Goal: Information Seeking & Learning: Learn about a topic

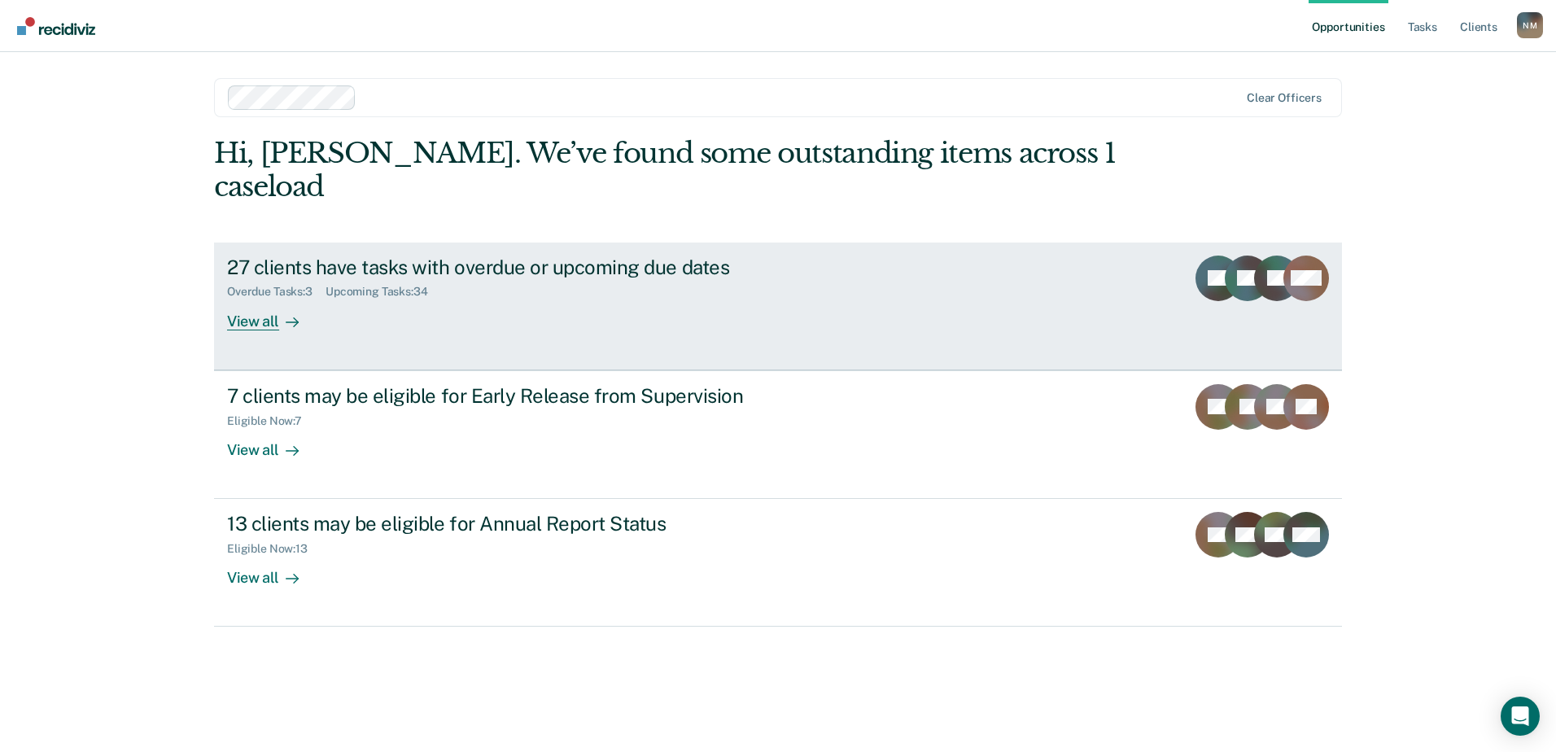
click at [290, 316] on icon at bounding box center [292, 322] width 13 height 13
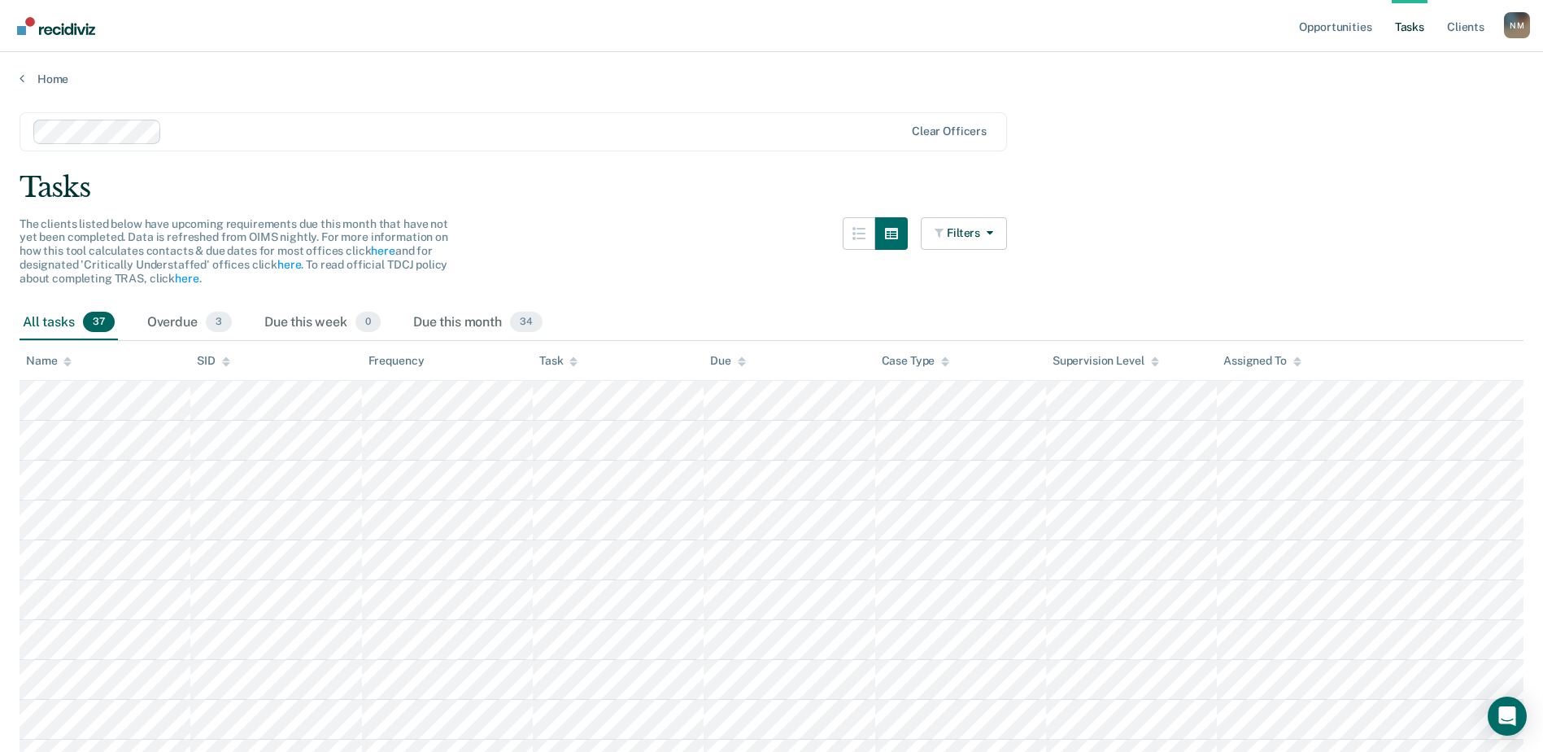
scroll to position [81, 0]
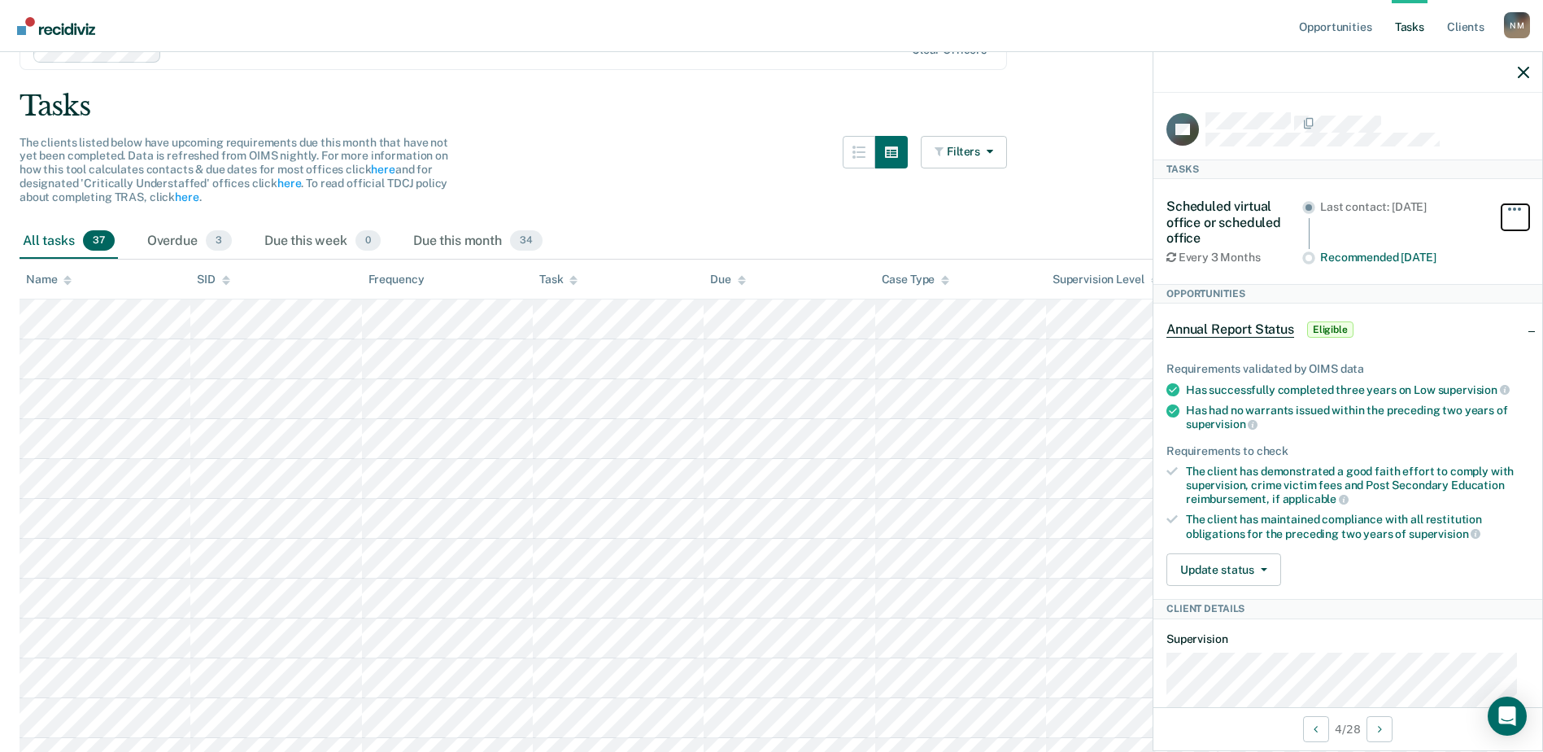
click at [1502, 208] on button "button" at bounding box center [1516, 217] width 28 height 26
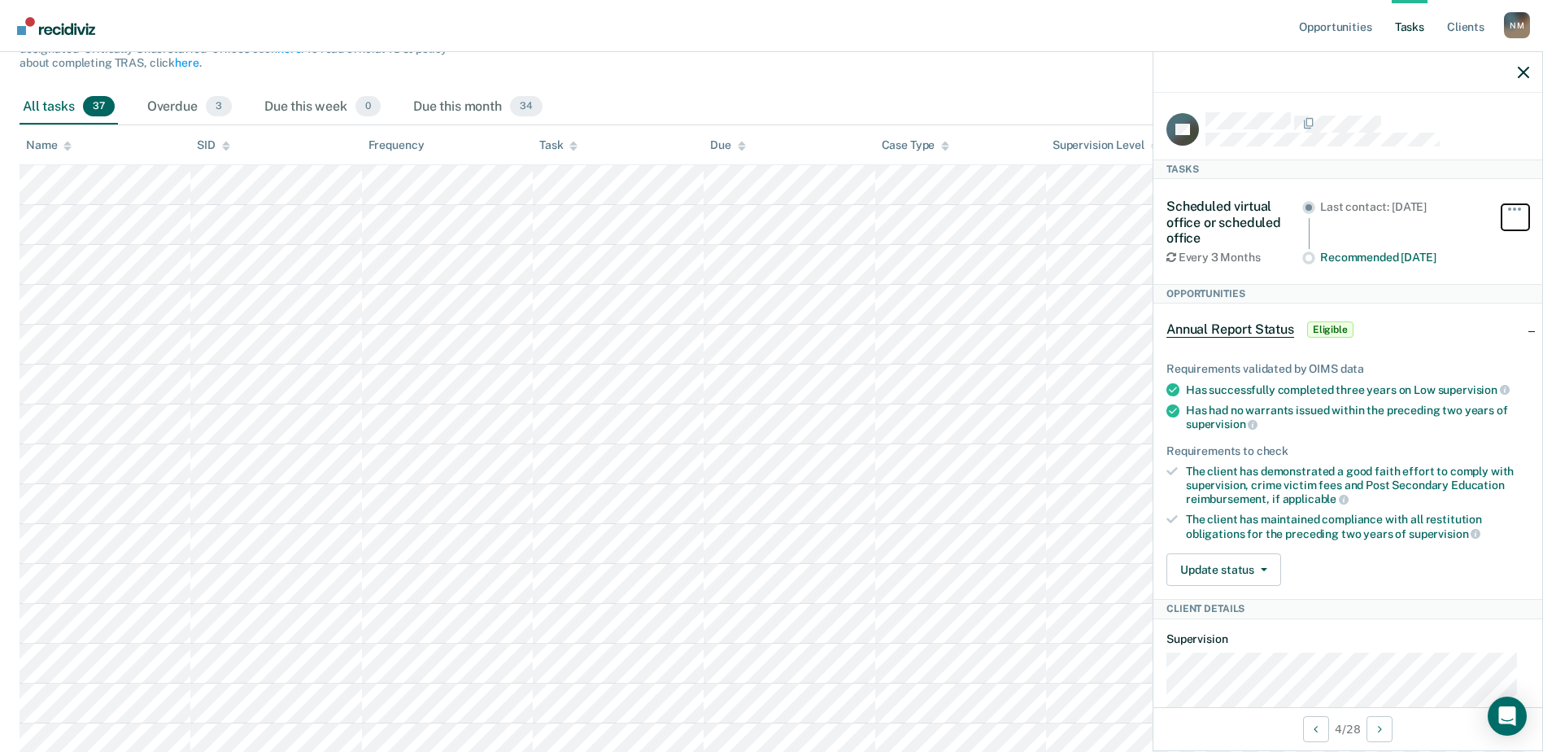
scroll to position [244, 0]
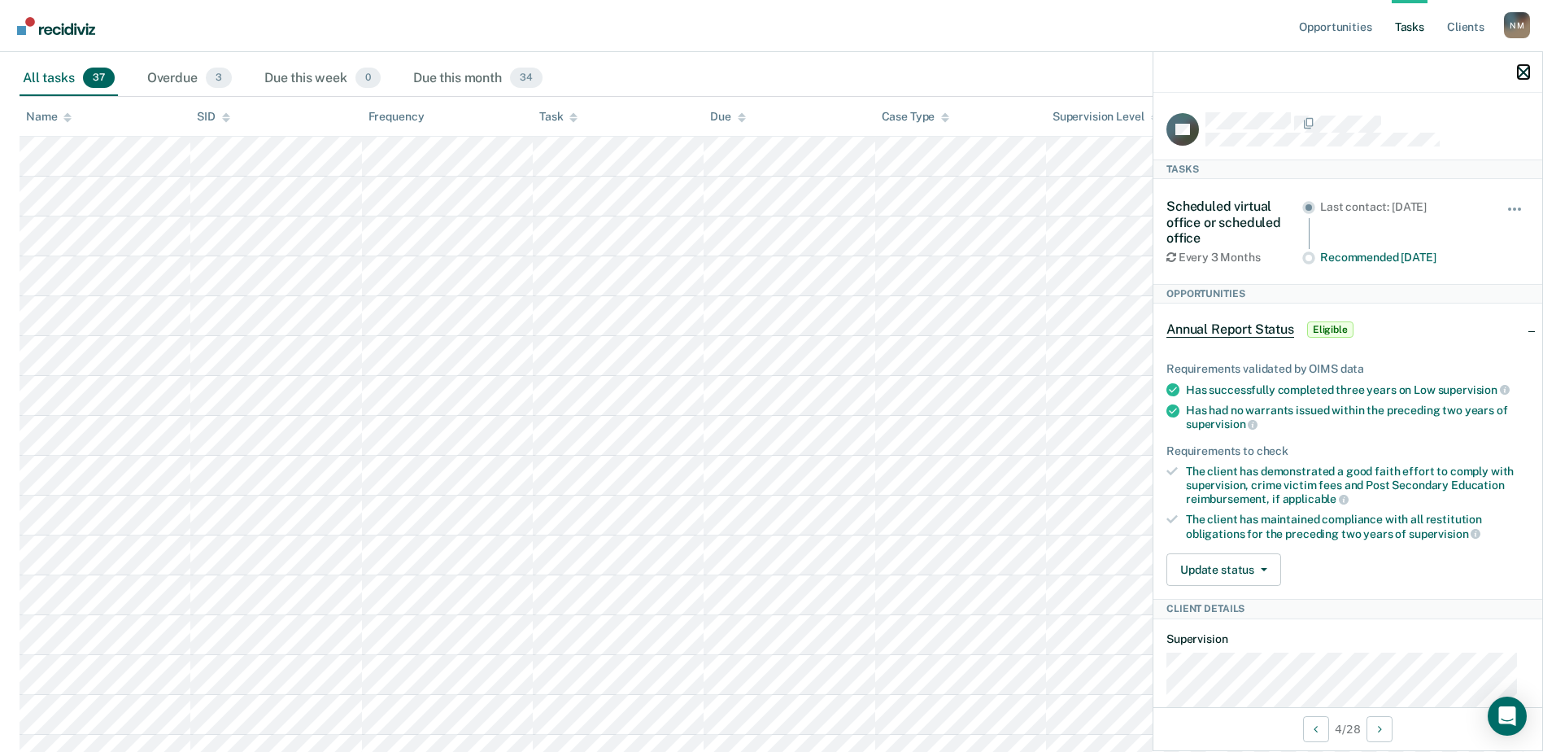
click at [1519, 74] on icon "button" at bounding box center [1523, 72] width 11 height 11
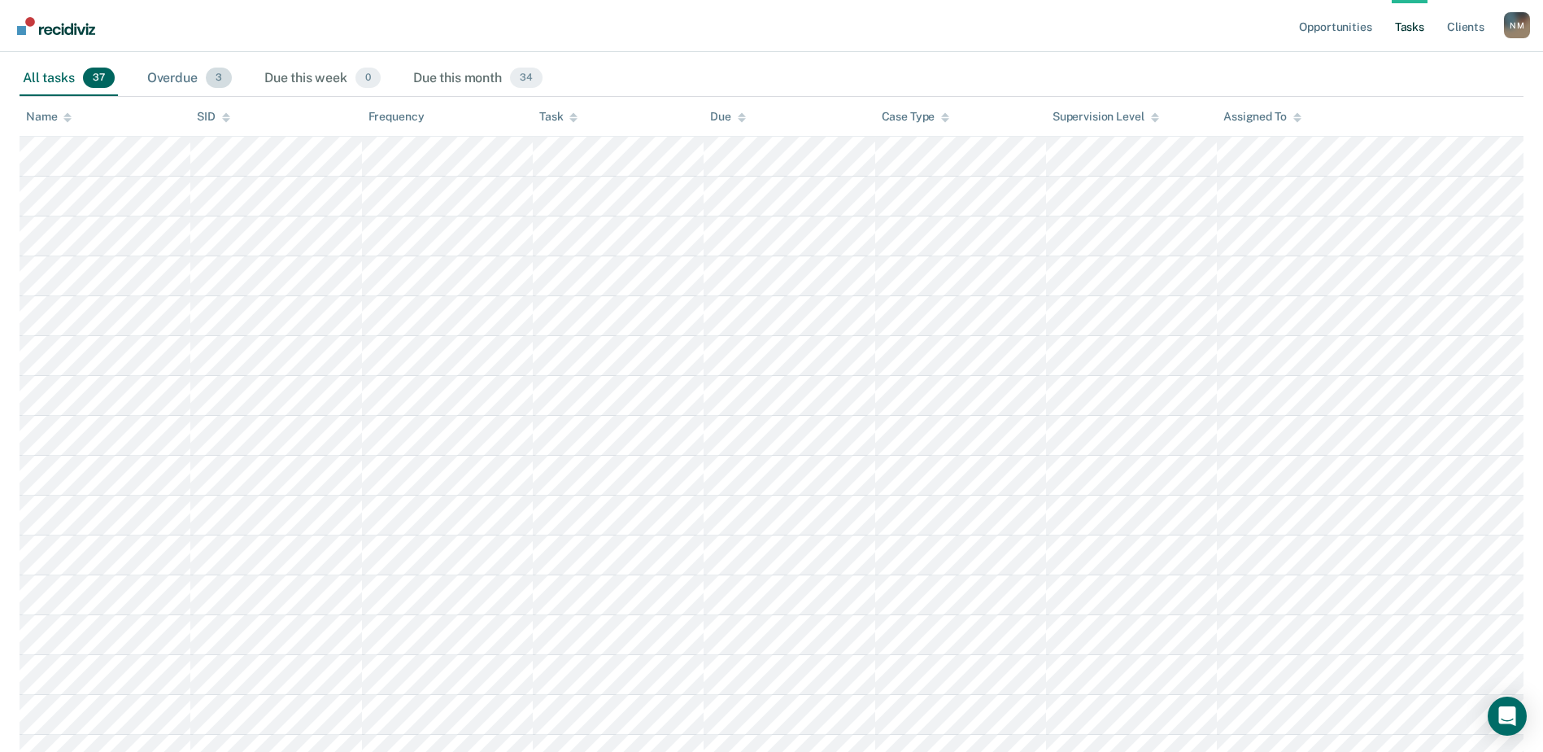
click at [168, 81] on div "Overdue 3" at bounding box center [189, 79] width 91 height 36
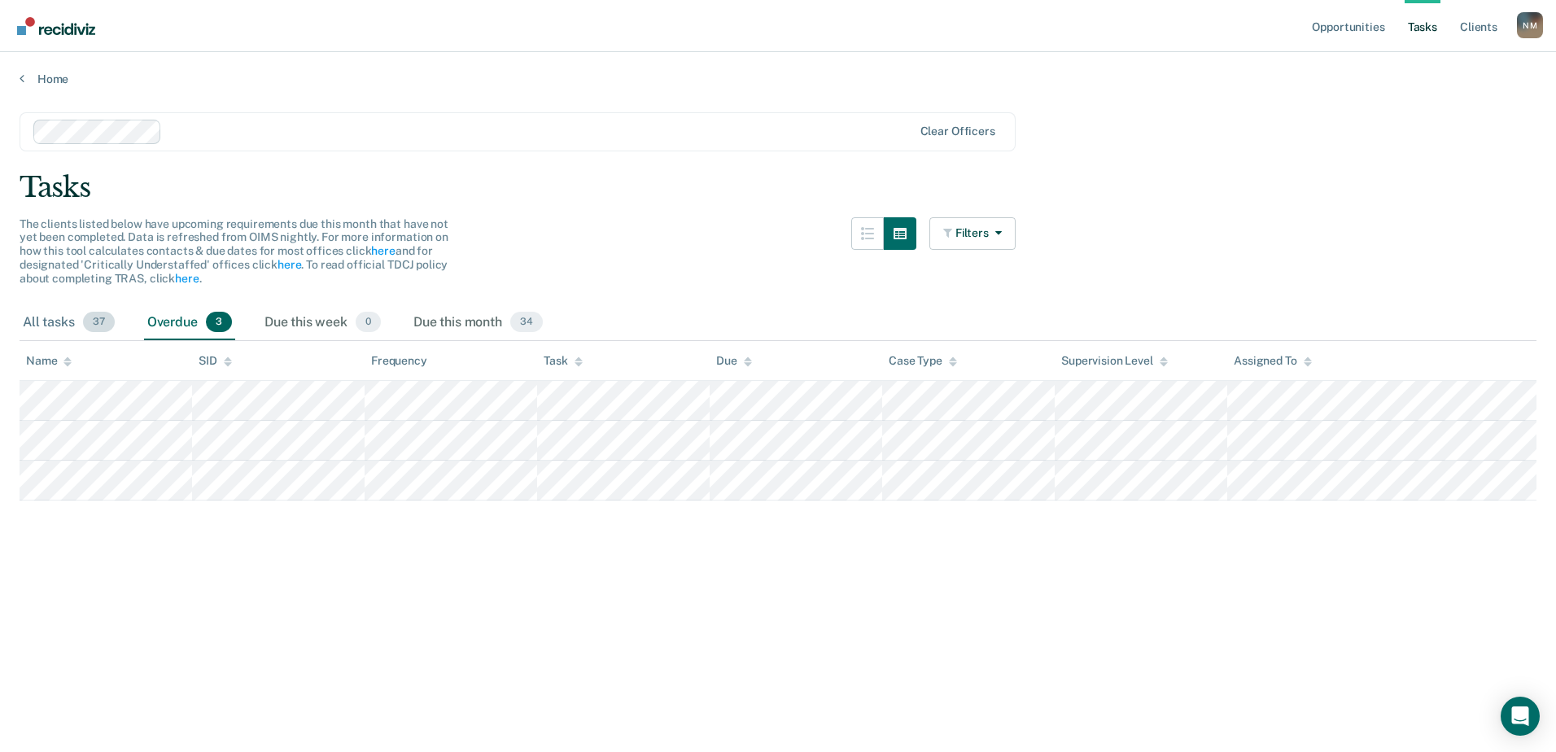
click at [36, 325] on div "All tasks 37" at bounding box center [69, 323] width 98 height 36
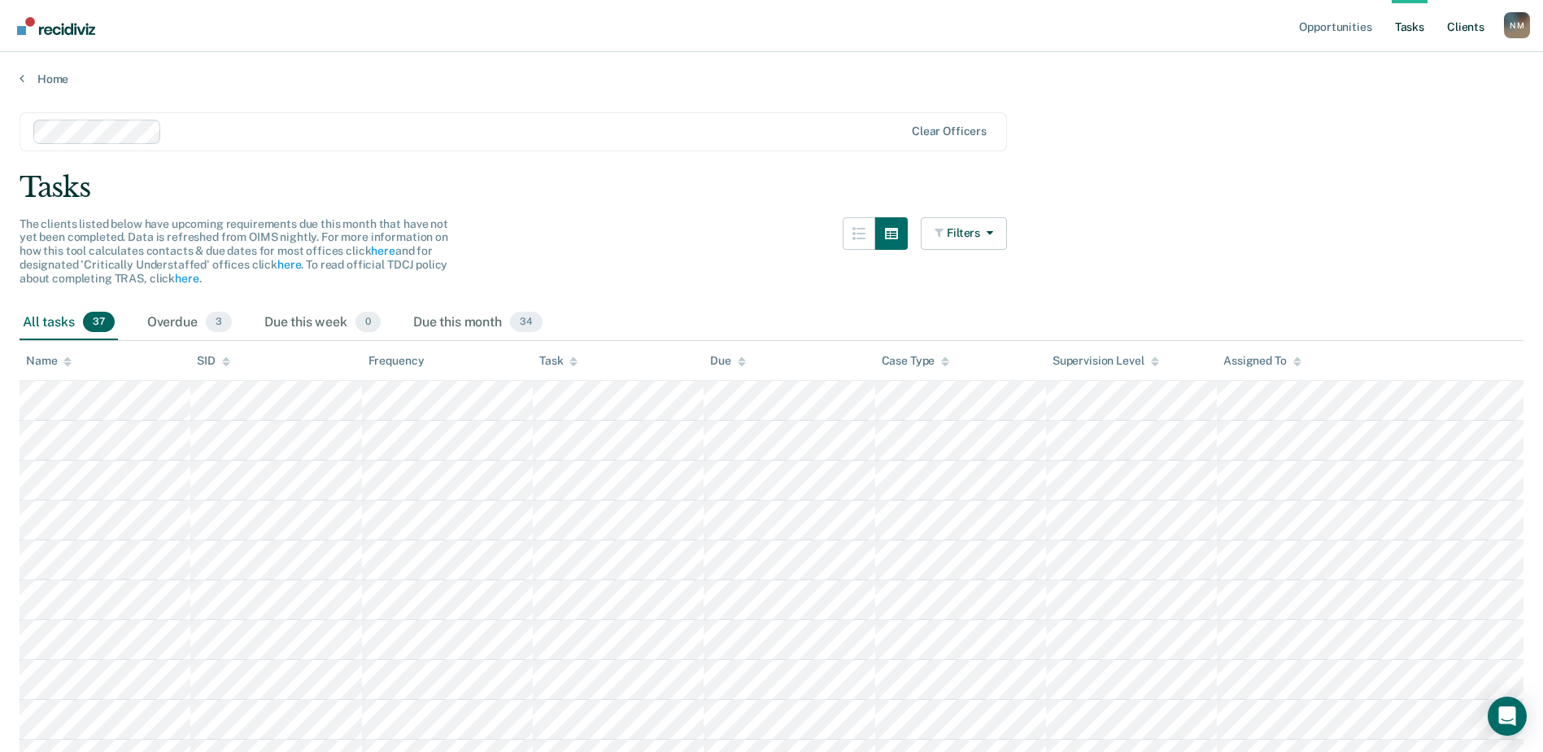
click at [1469, 32] on link "Client s" at bounding box center [1466, 26] width 44 height 52
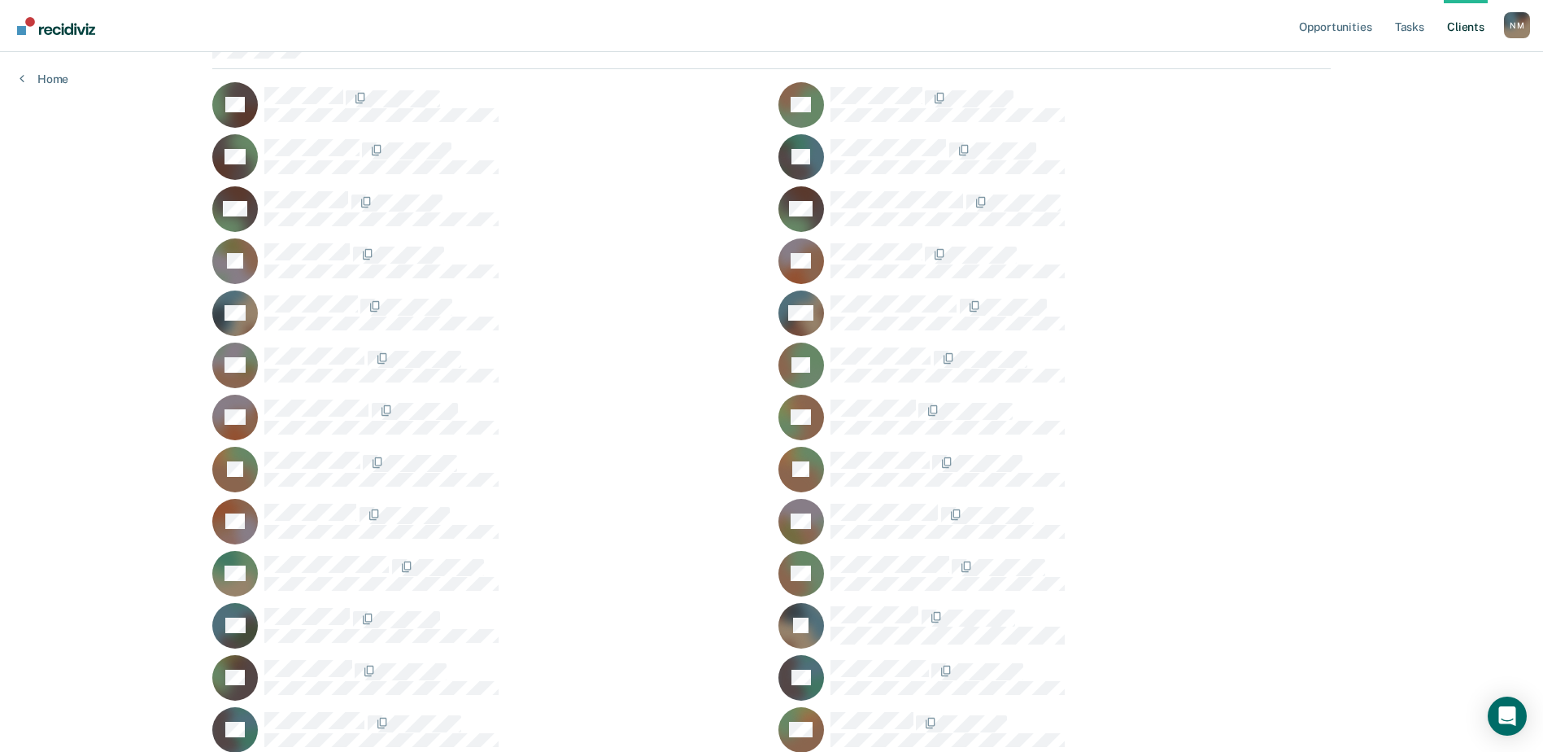
scroll to position [81, 0]
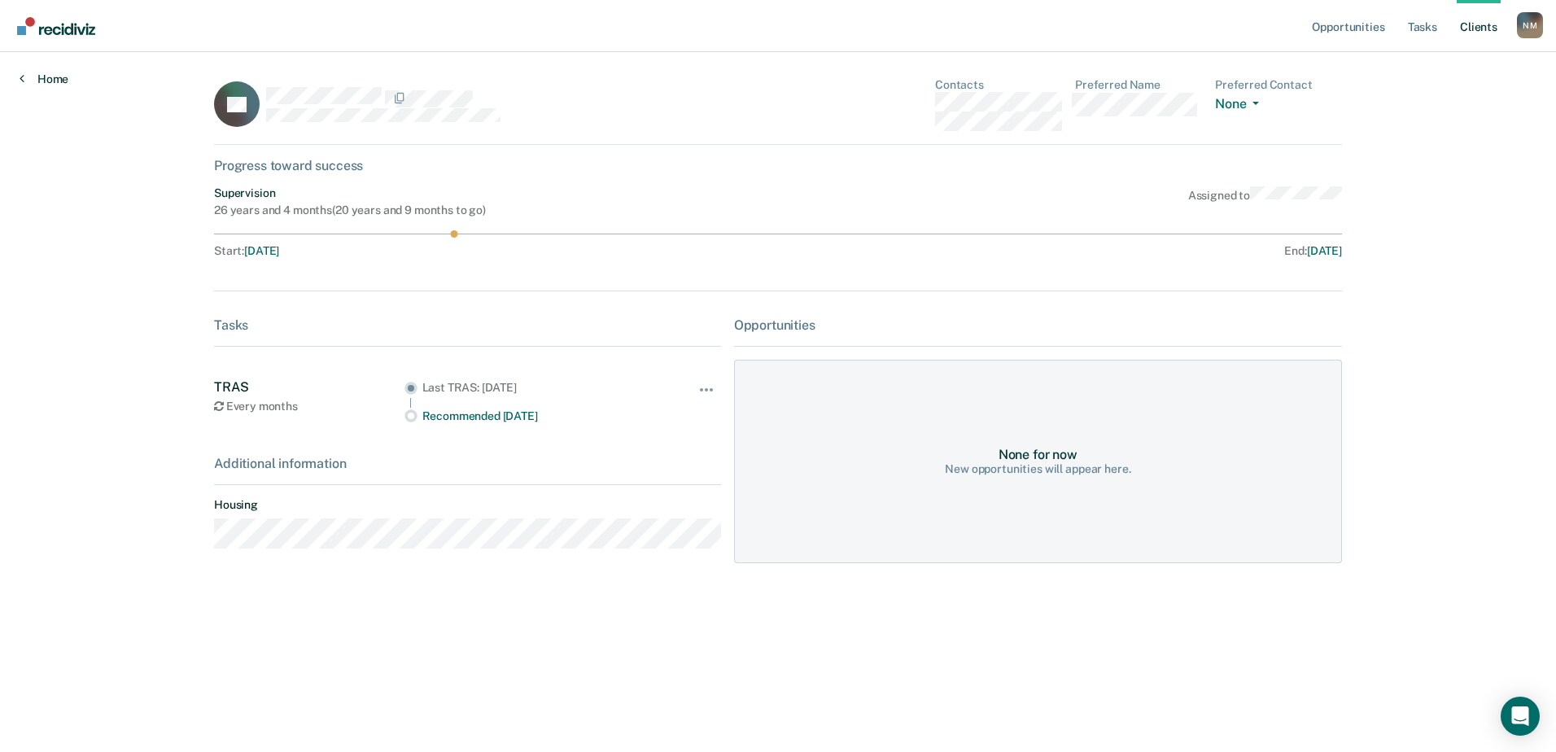
click at [52, 80] on link "Home" at bounding box center [44, 79] width 49 height 15
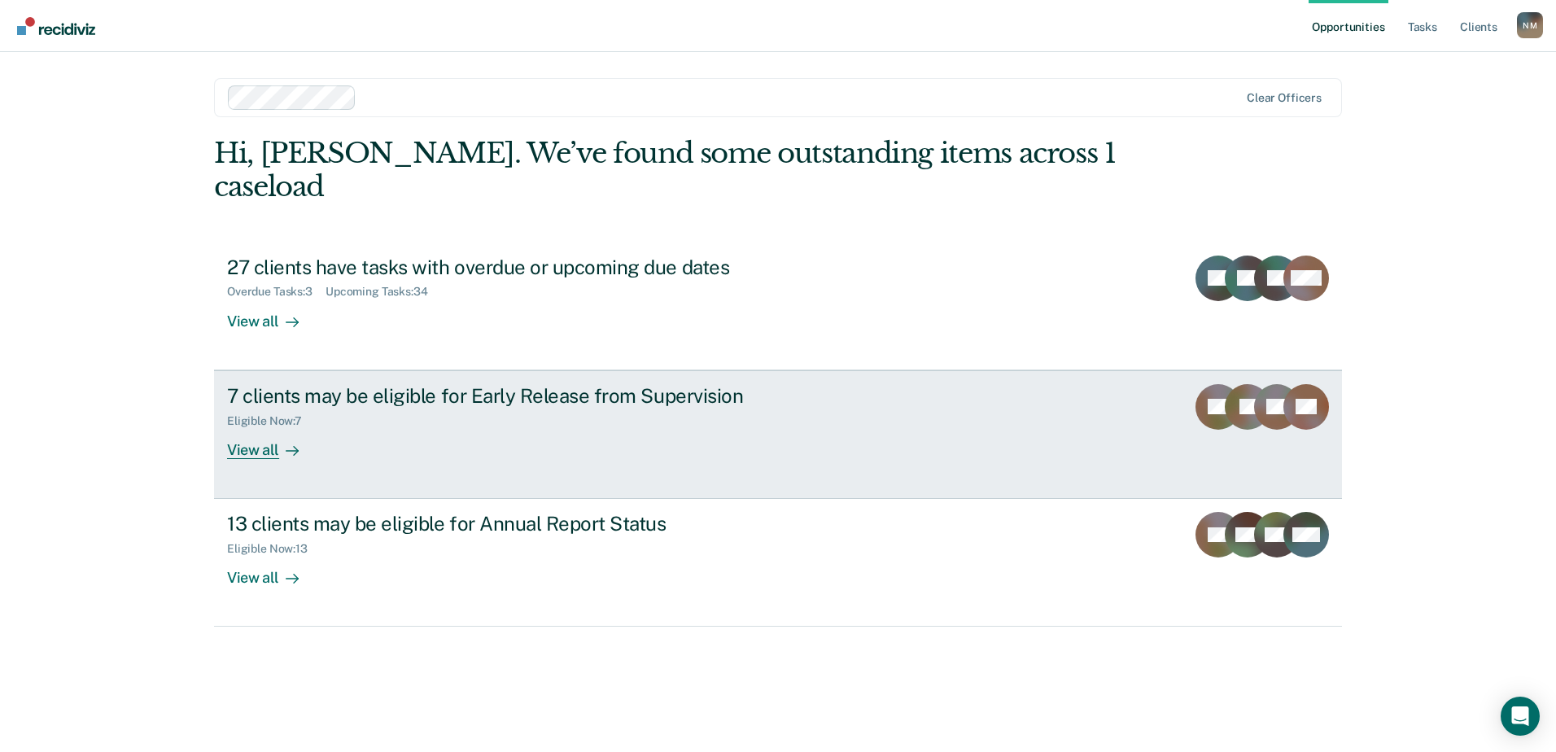
click at [290, 451] on icon at bounding box center [292, 451] width 12 height 0
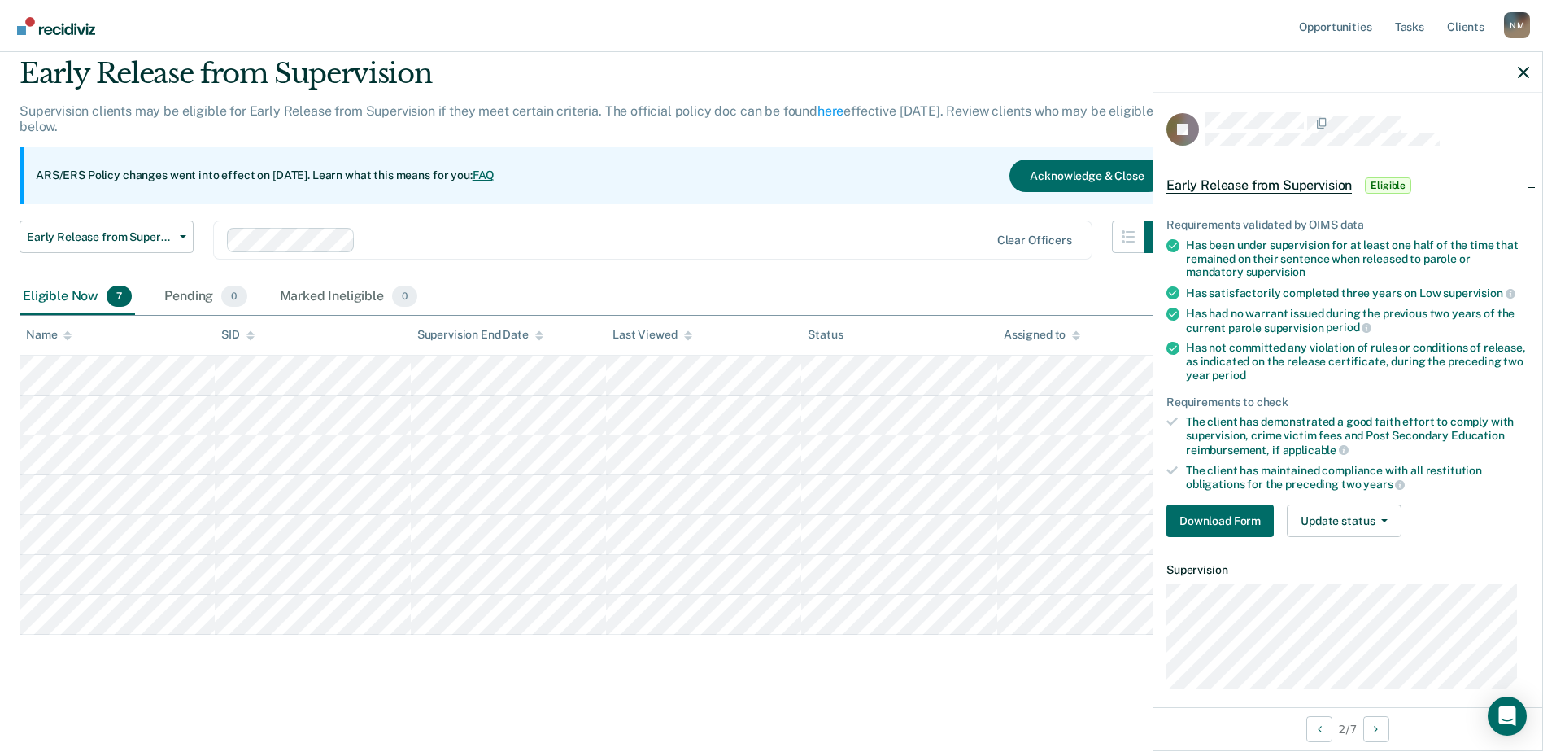
click at [1272, 188] on span "Early Release from Supervision" at bounding box center [1259, 185] width 185 height 16
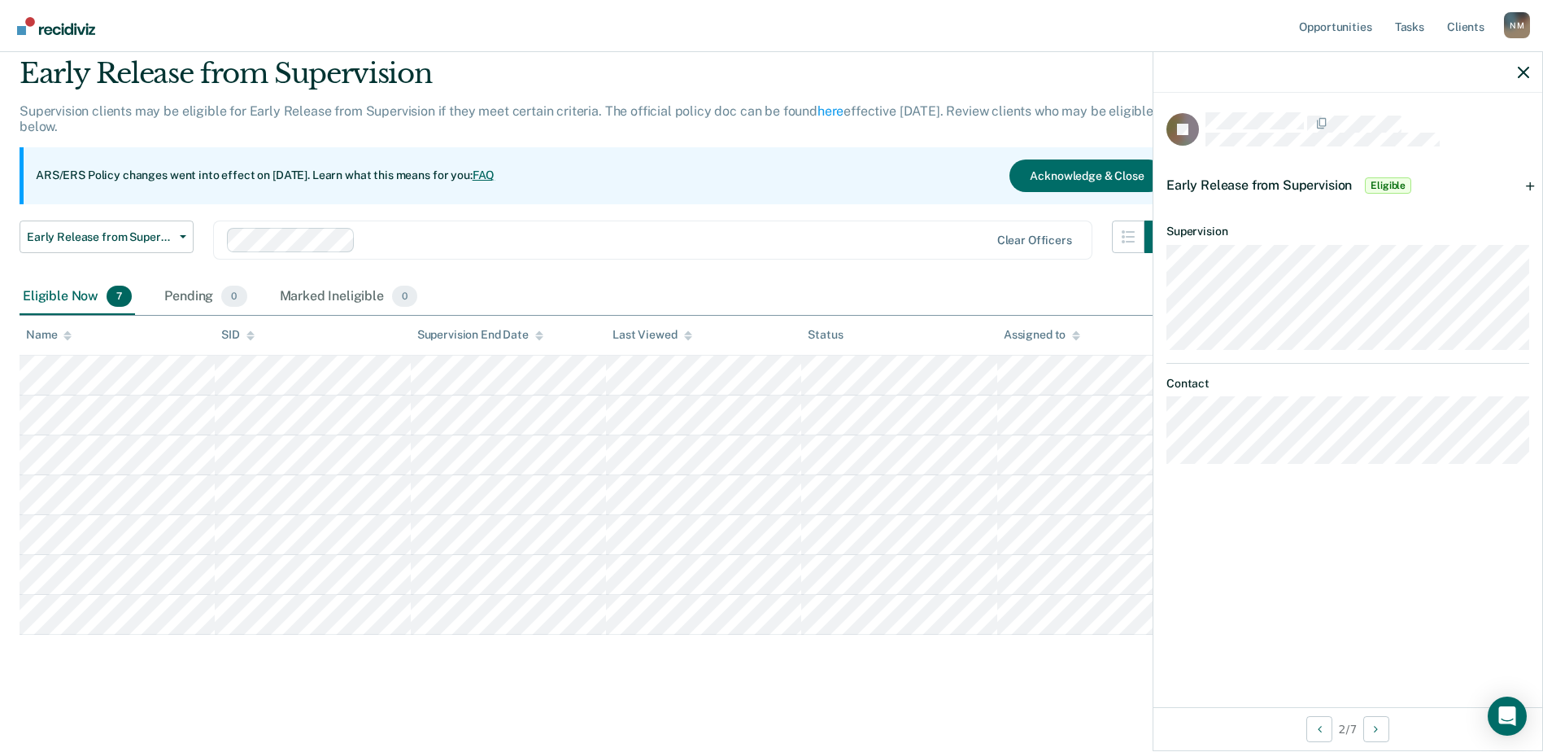
click at [1272, 182] on span "Early Release from Supervision" at bounding box center [1259, 184] width 185 height 15
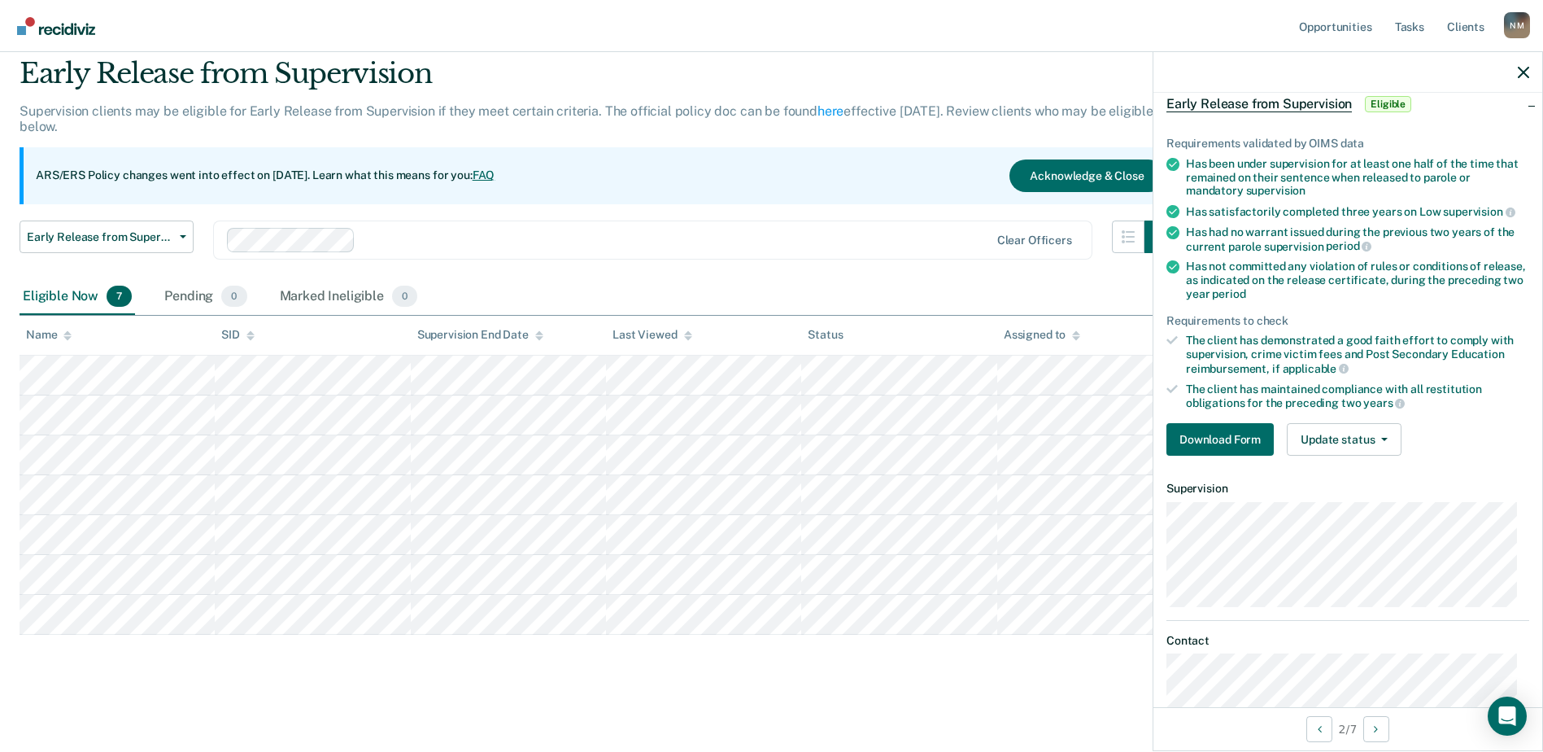
scroll to position [126, 0]
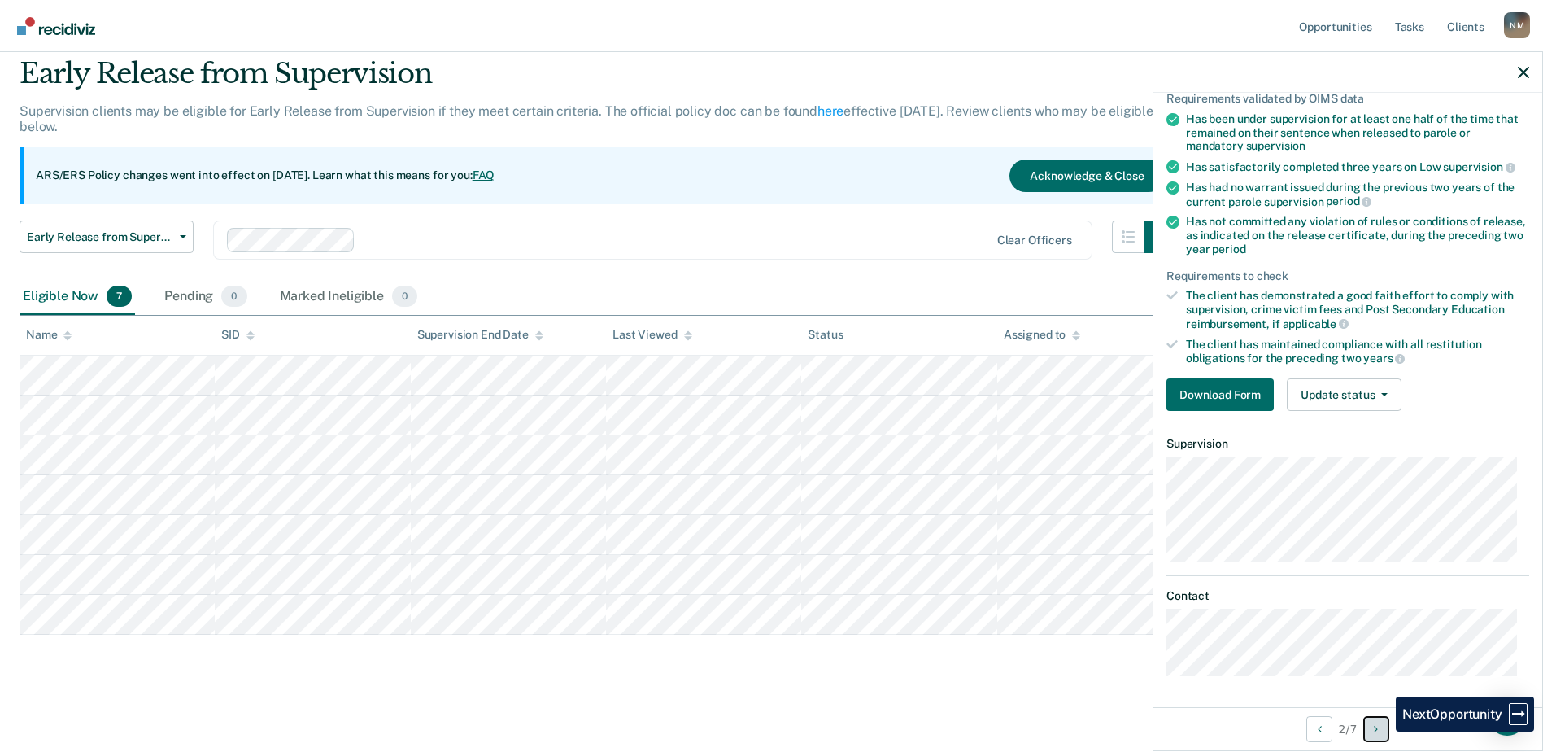
click at [1384, 731] on button "Next Opportunity" at bounding box center [1377, 729] width 26 height 26
click at [1318, 731] on icon "Previous Opportunity" at bounding box center [1320, 728] width 4 height 11
click at [1318, 732] on icon "Previous Opportunity" at bounding box center [1320, 728] width 4 height 11
click at [1375, 732] on button "Next Opportunity" at bounding box center [1377, 729] width 26 height 26
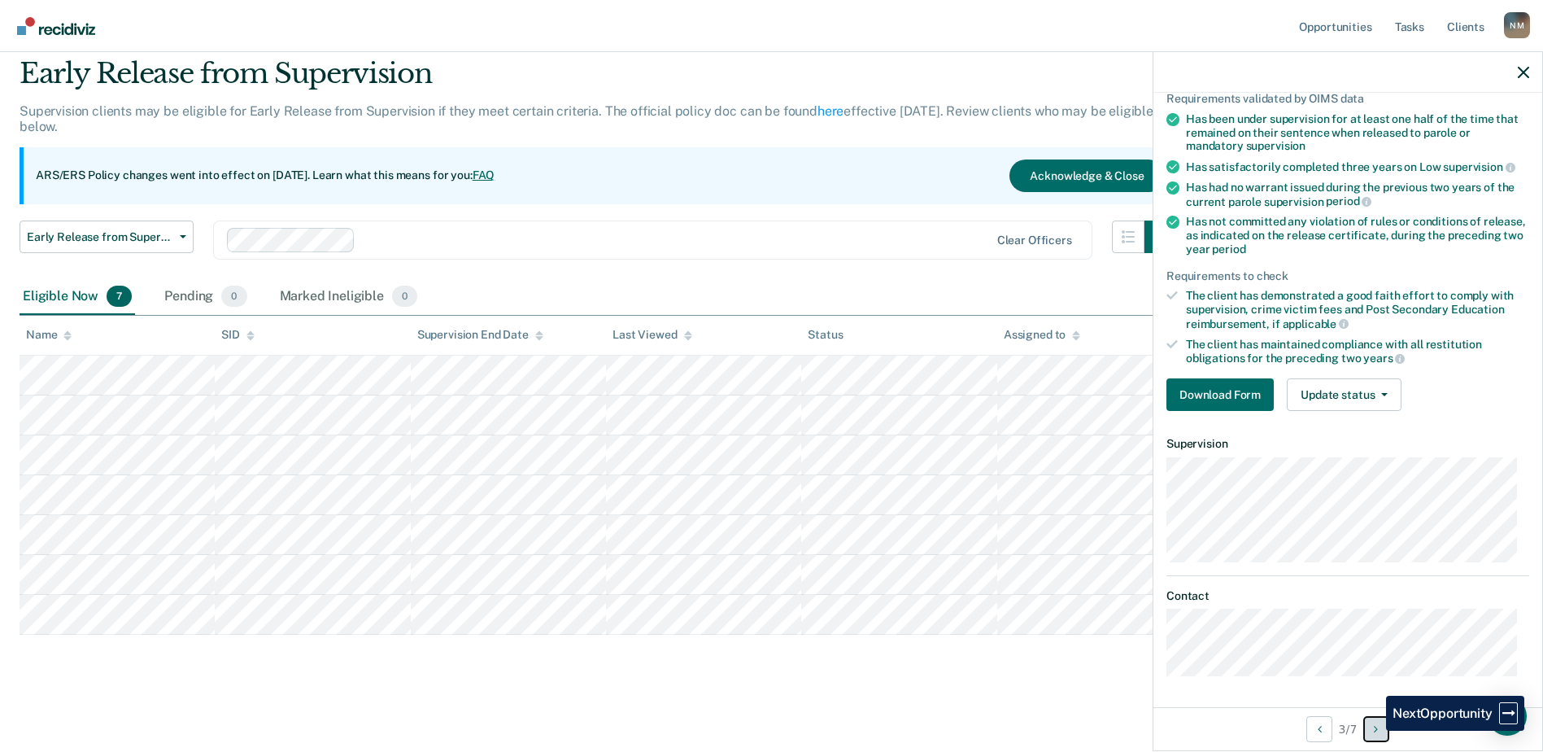
click at [1374, 731] on button "Next Opportunity" at bounding box center [1377, 729] width 26 height 26
click at [1375, 731] on button "Next Opportunity" at bounding box center [1377, 729] width 26 height 26
click at [1381, 735] on button "Next Opportunity" at bounding box center [1377, 729] width 26 height 26
click at [1383, 727] on button "Next Opportunity" at bounding box center [1377, 729] width 26 height 26
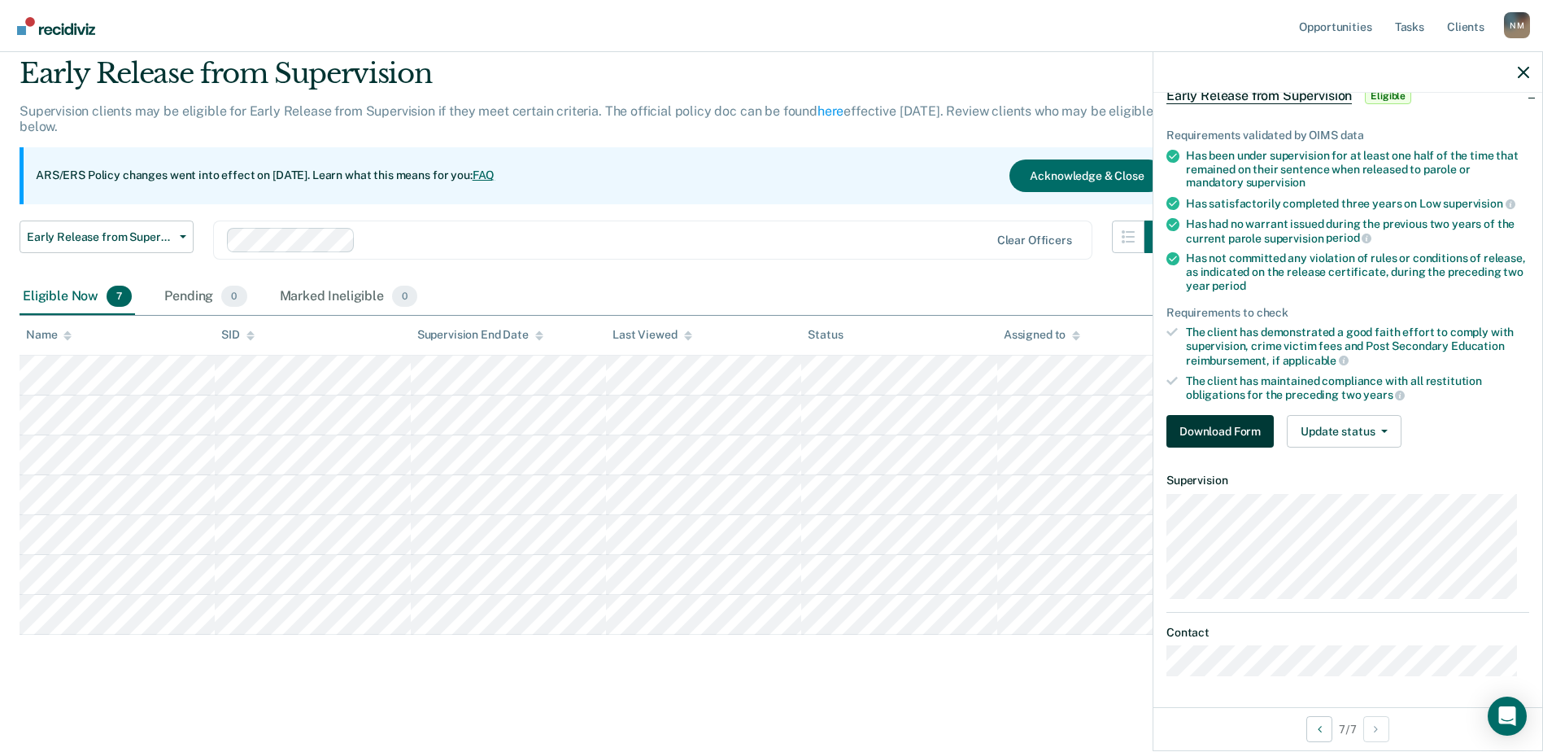
scroll to position [0, 0]
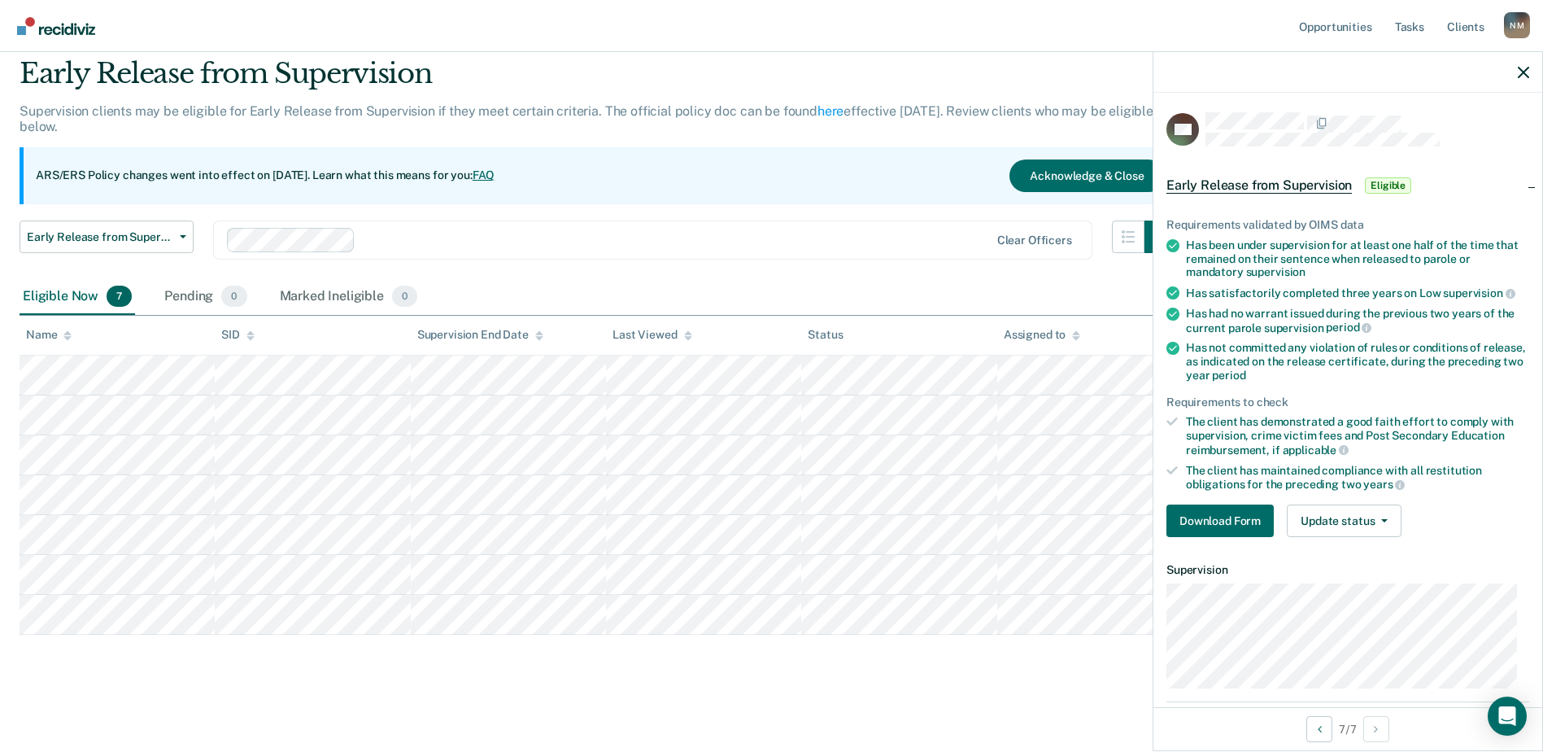
click at [1517, 73] on div at bounding box center [1348, 72] width 389 height 41
click at [1521, 74] on icon "button" at bounding box center [1523, 72] width 11 height 11
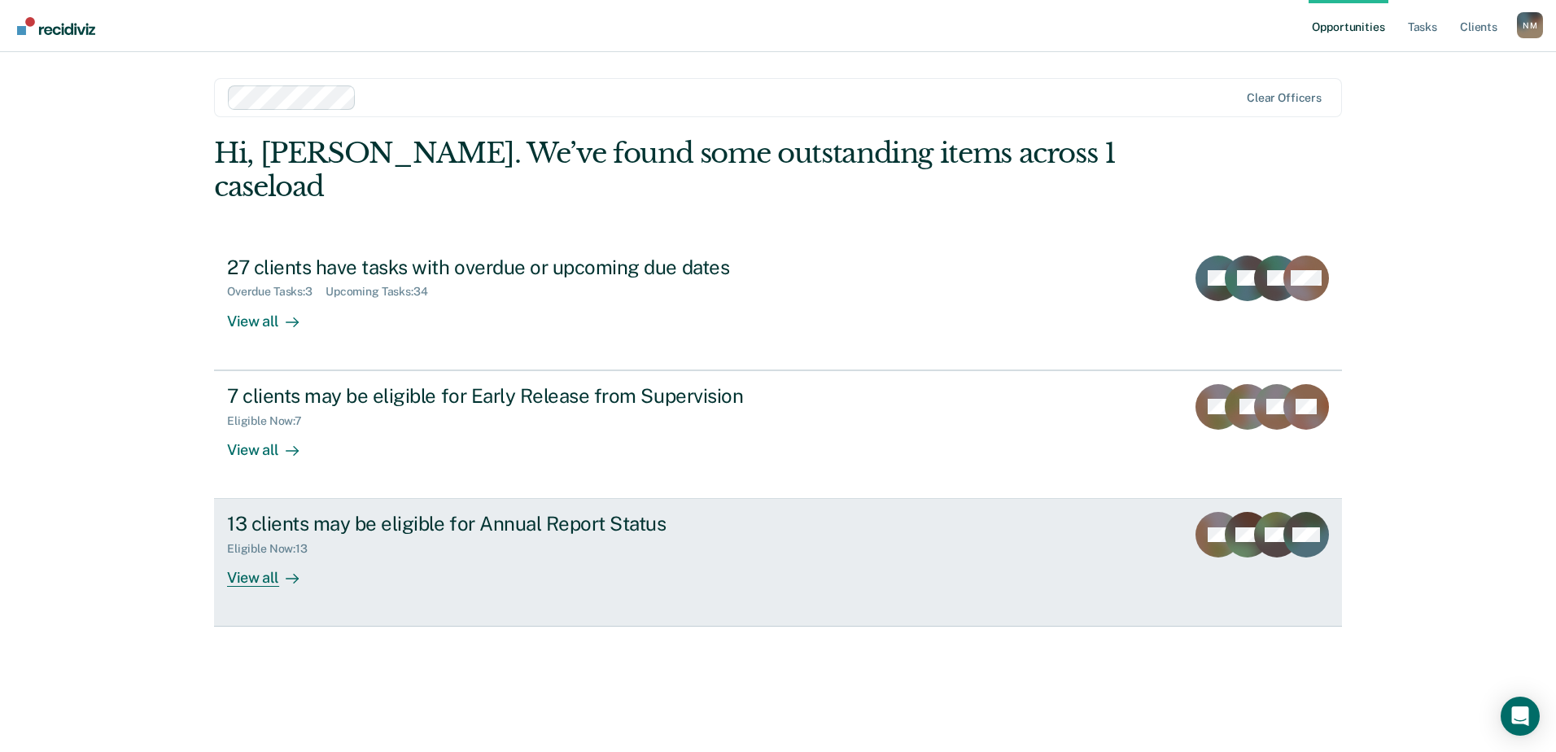
click at [272, 556] on div "View all" at bounding box center [272, 572] width 91 height 32
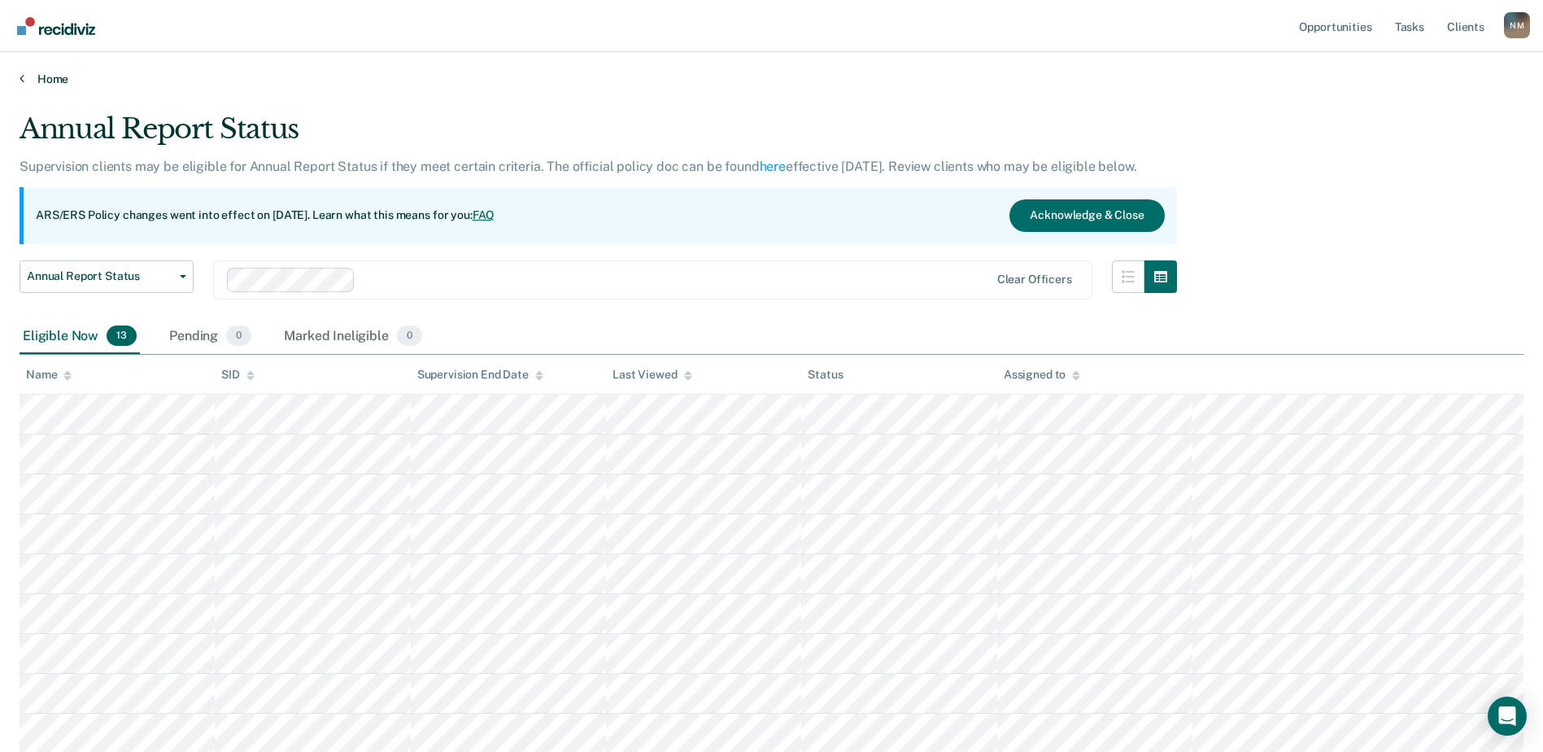
click at [45, 80] on link "Home" at bounding box center [772, 79] width 1504 height 15
